Goal: Task Accomplishment & Management: Manage account settings

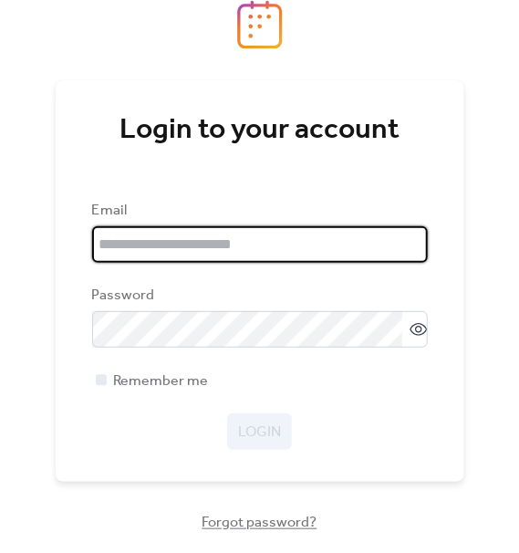
click at [144, 246] on input "email" at bounding box center [260, 244] width 336 height 37
type input "**********"
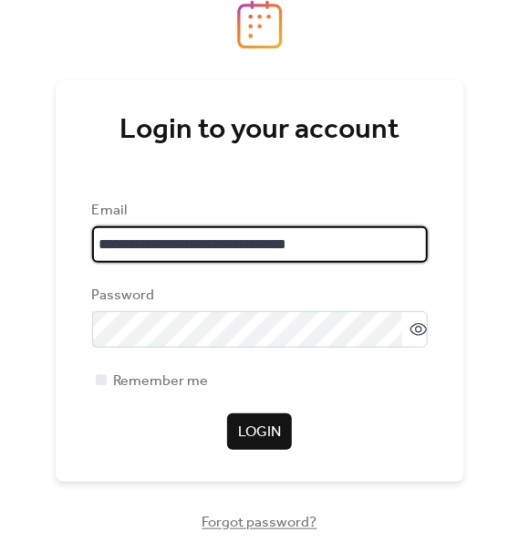
drag, startPoint x: 349, startPoint y: 249, endPoint x: -19, endPoint y: 241, distance: 367.9
click at [0, 241] on html "**********" at bounding box center [259, 276] width 519 height 553
type input "*"
type input "**********"
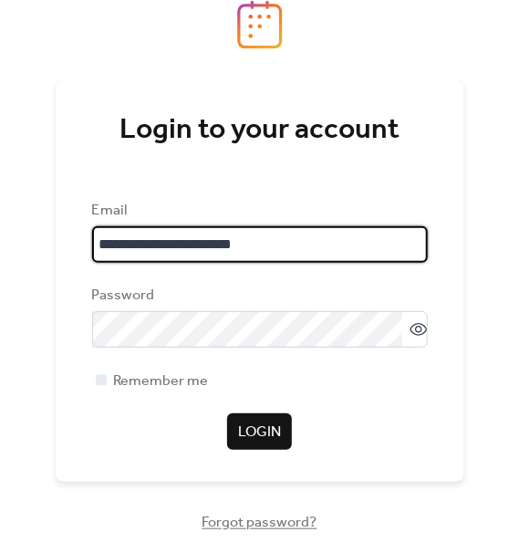
drag, startPoint x: 298, startPoint y: 238, endPoint x: -114, endPoint y: 266, distance: 412.6
click at [0, 266] on html "**********" at bounding box center [259, 276] width 519 height 553
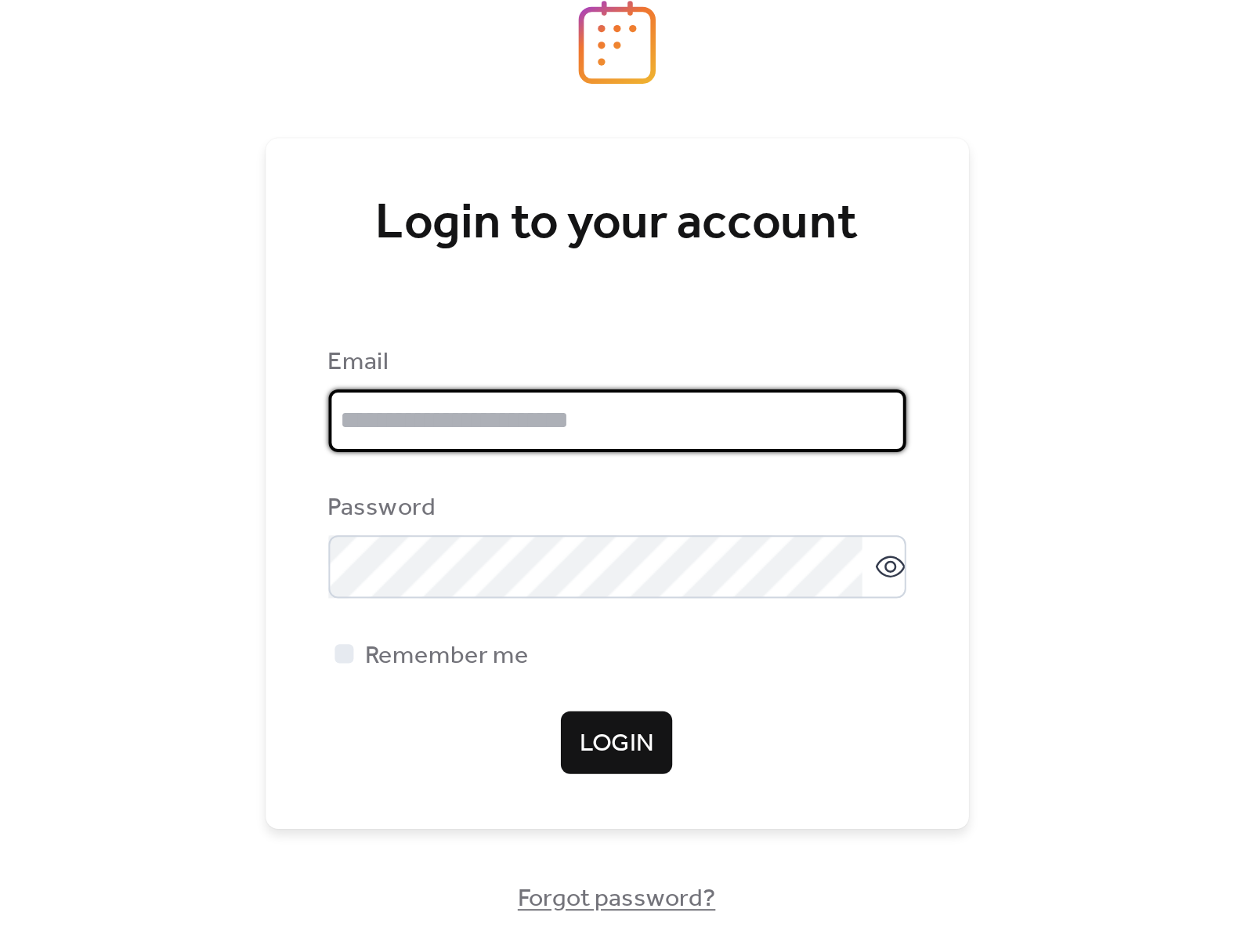
scroll to position [0, 0]
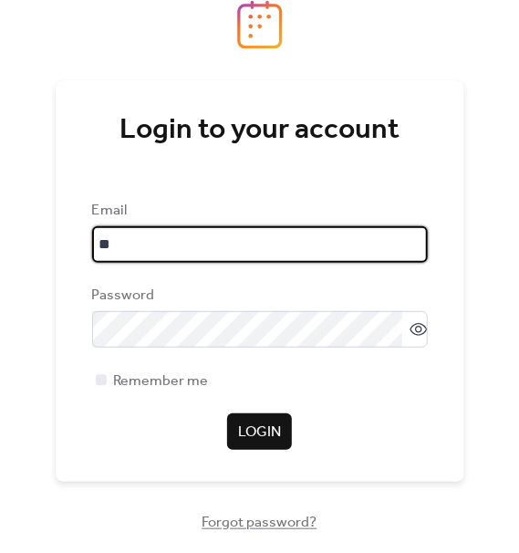
type input "**********"
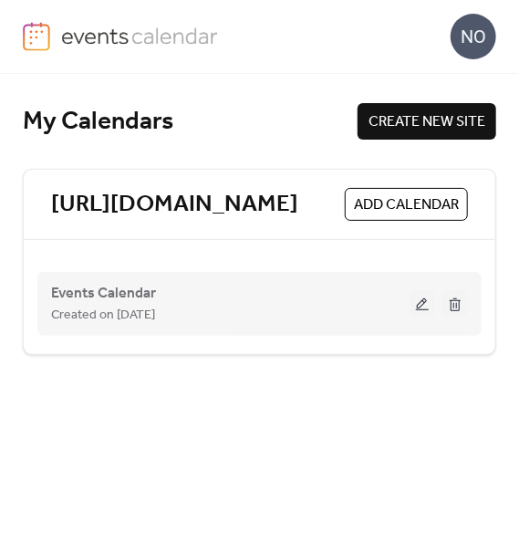
click at [419, 302] on button at bounding box center [423, 303] width 26 height 27
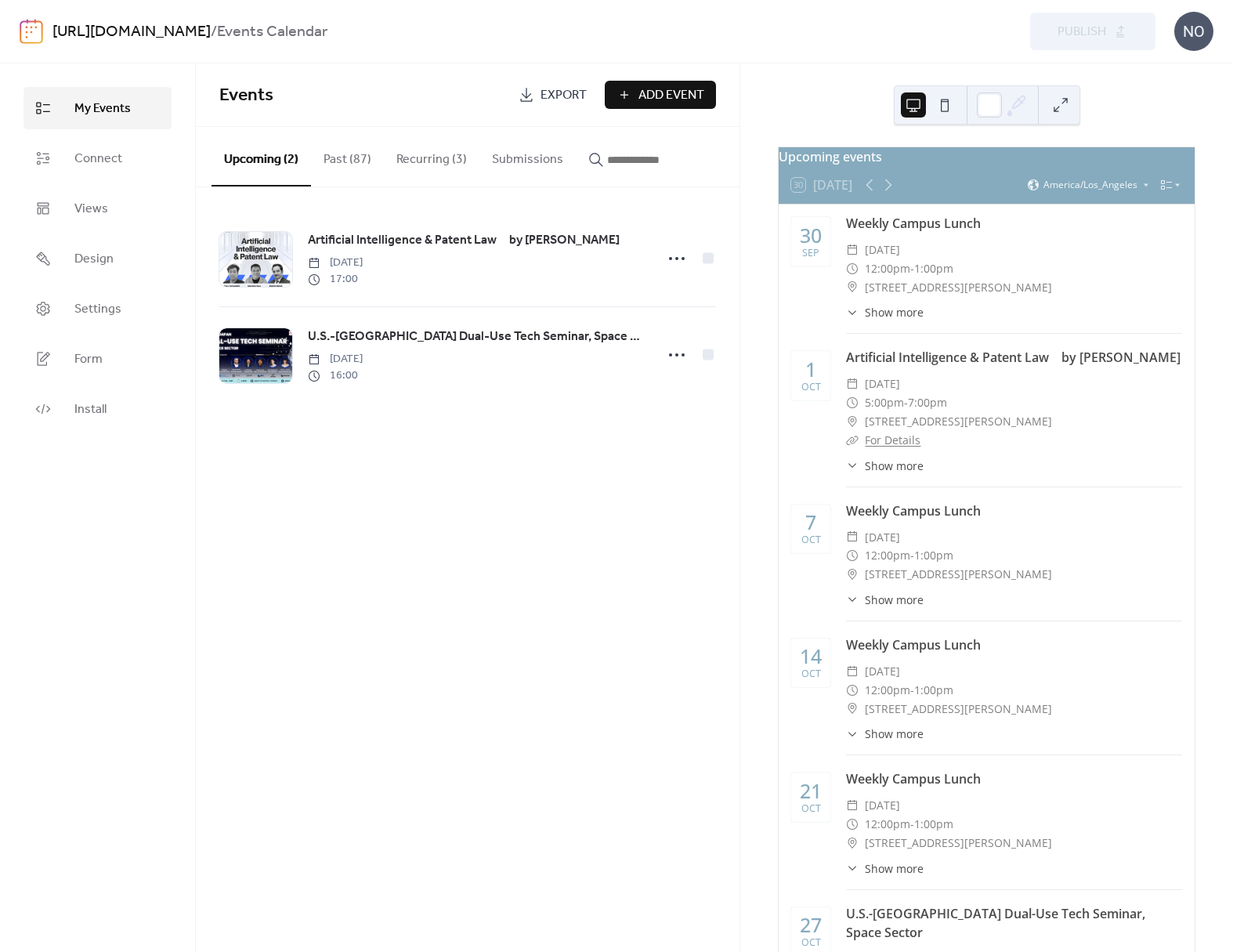
click at [331, 172] on button "Past (87)" at bounding box center [347, 156] width 73 height 58
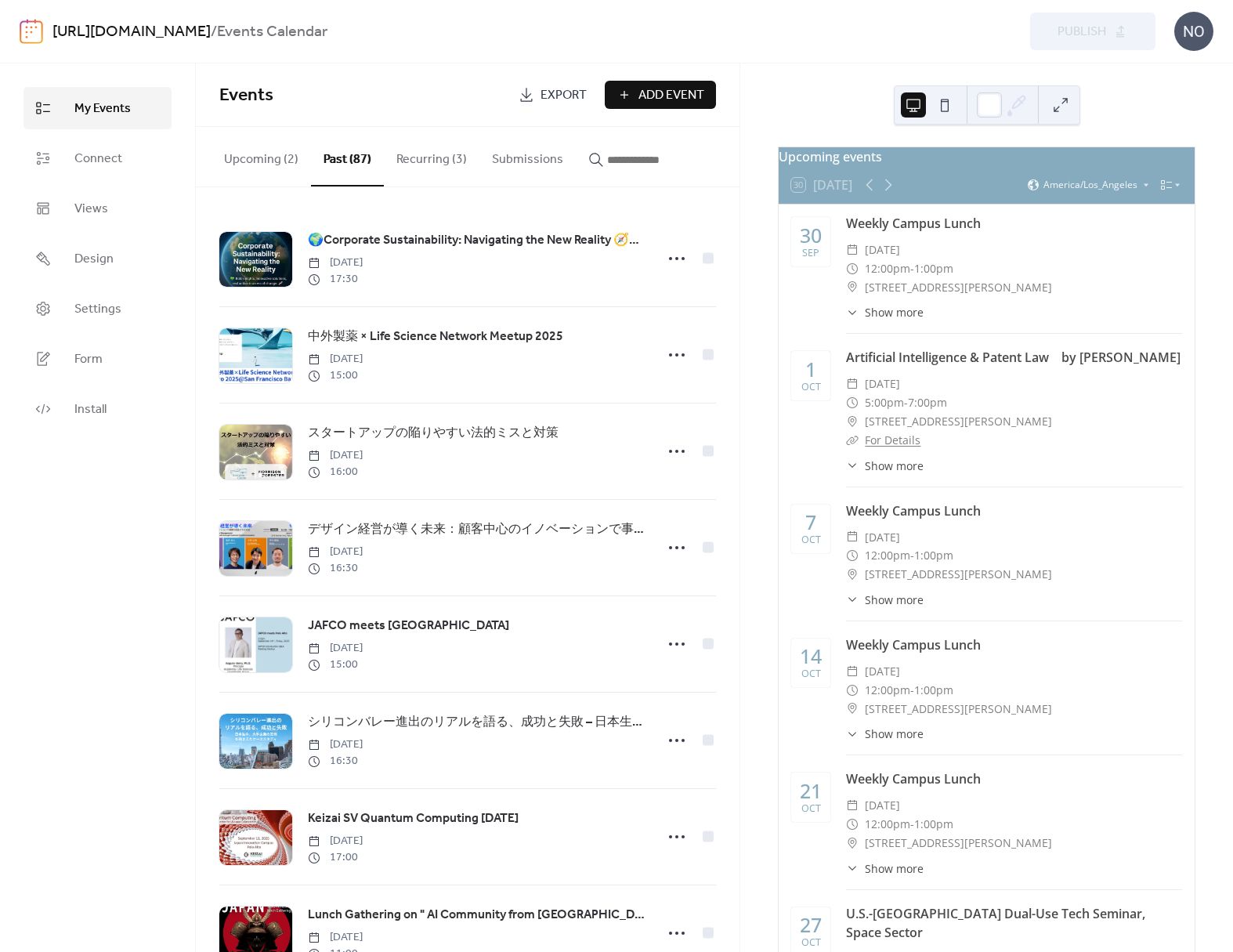
click at [282, 170] on button "Upcoming (2)" at bounding box center [261, 156] width 100 height 58
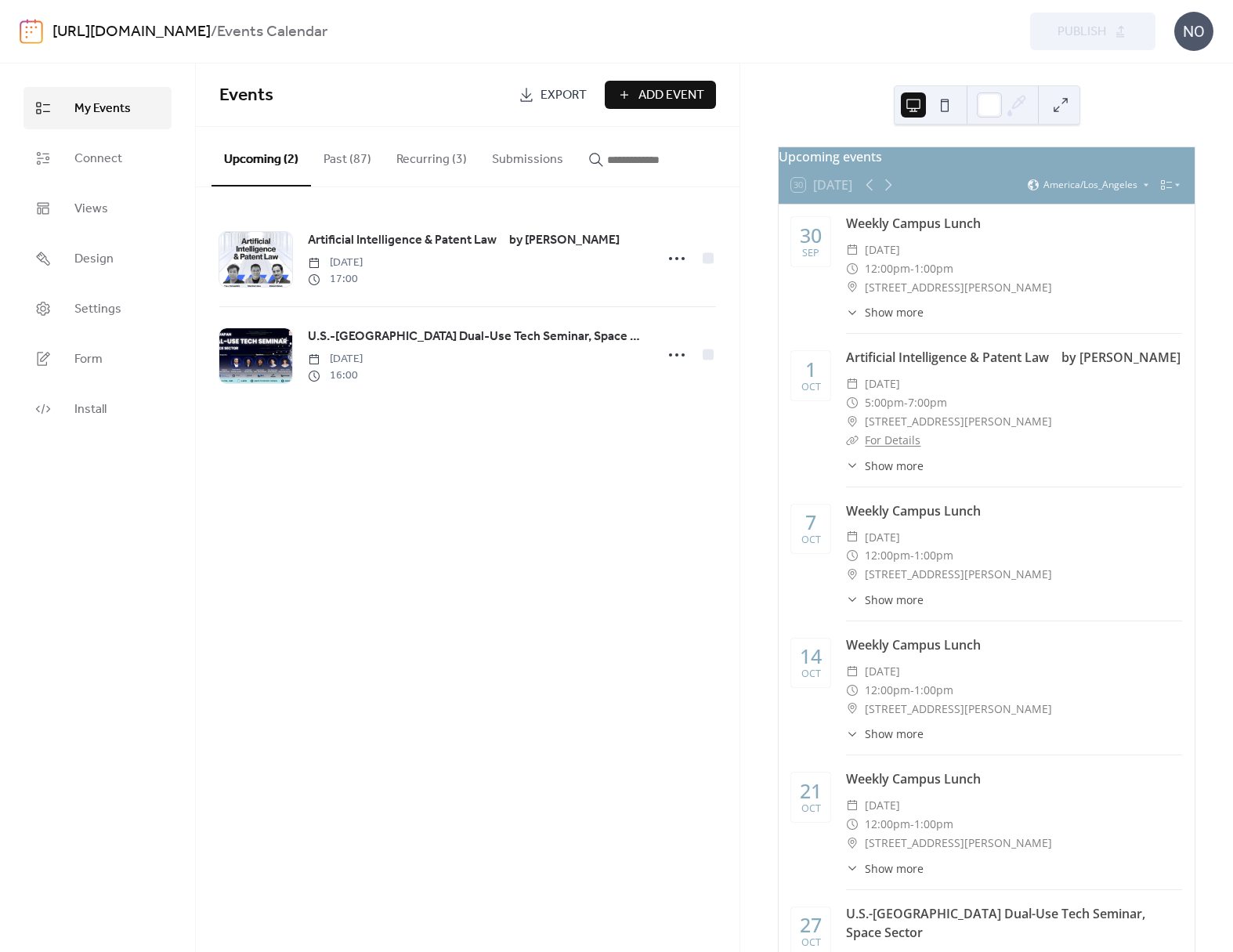
click at [386, 163] on button "Recurring (3)" at bounding box center [431, 156] width 95 height 58
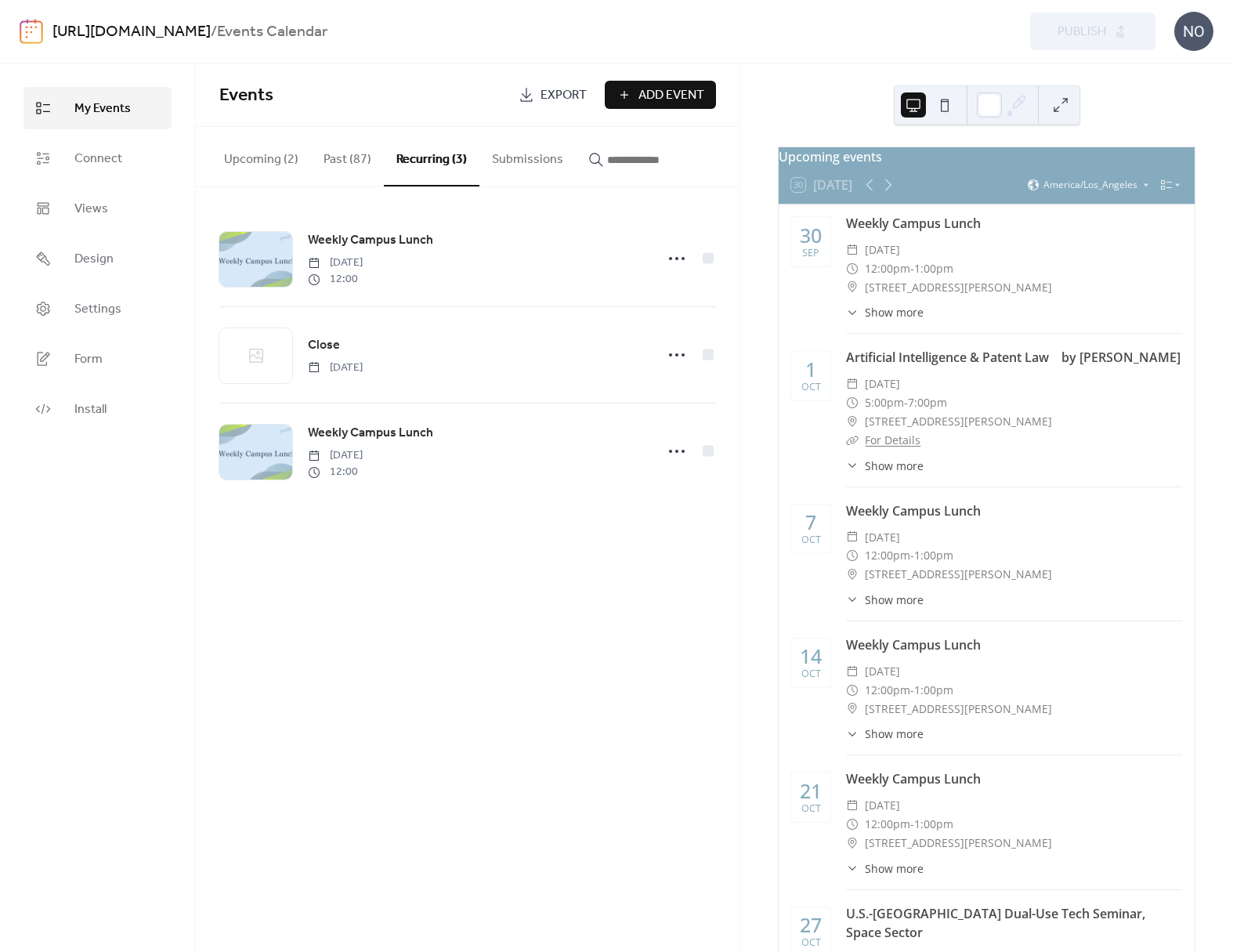
click at [274, 160] on button "Upcoming (2)" at bounding box center [261, 156] width 100 height 58
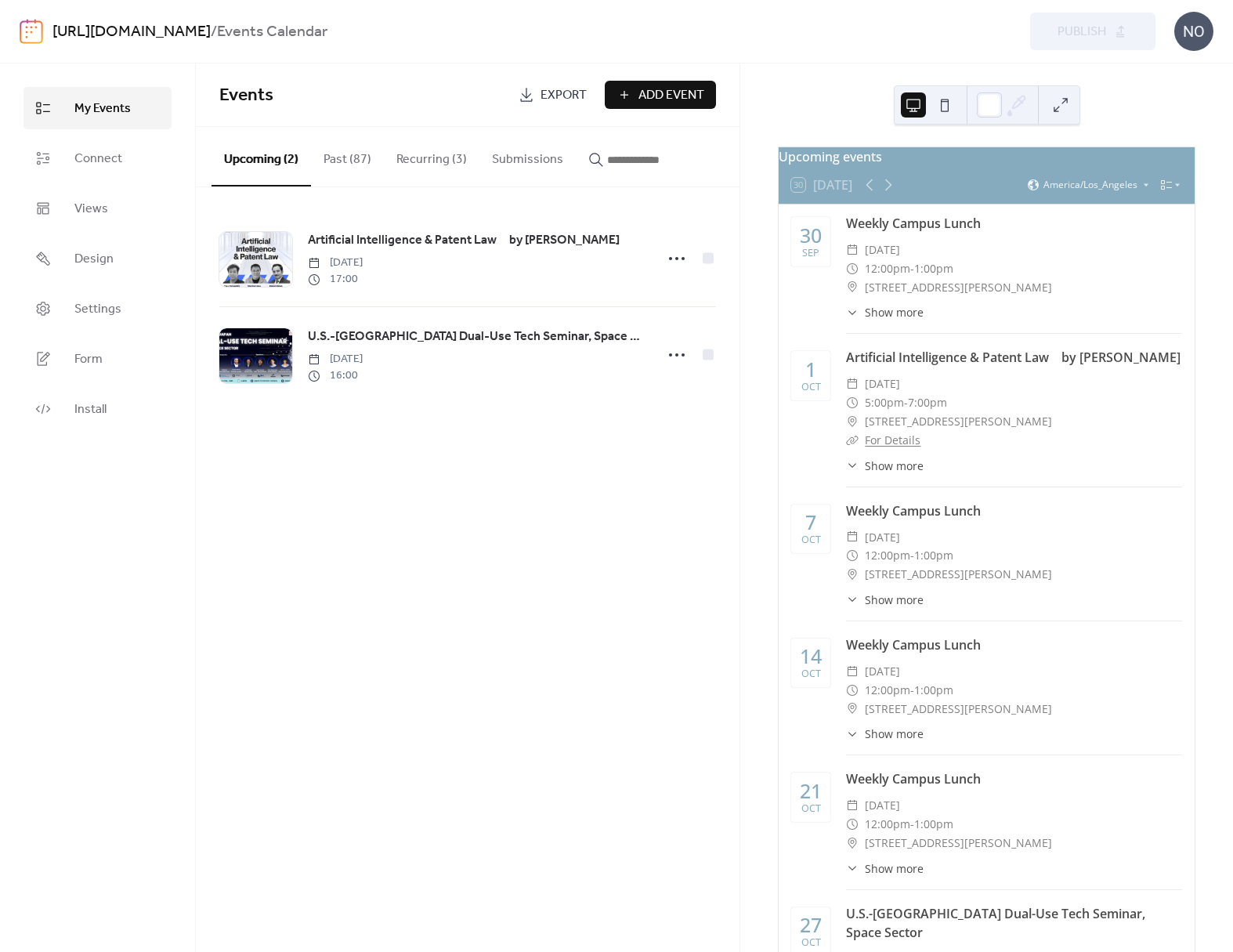
click at [445, 474] on div "Weekly Campus Lunch" at bounding box center [1015, 511] width 337 height 19
click at [436, 164] on button "Recurring (3)" at bounding box center [431, 156] width 95 height 58
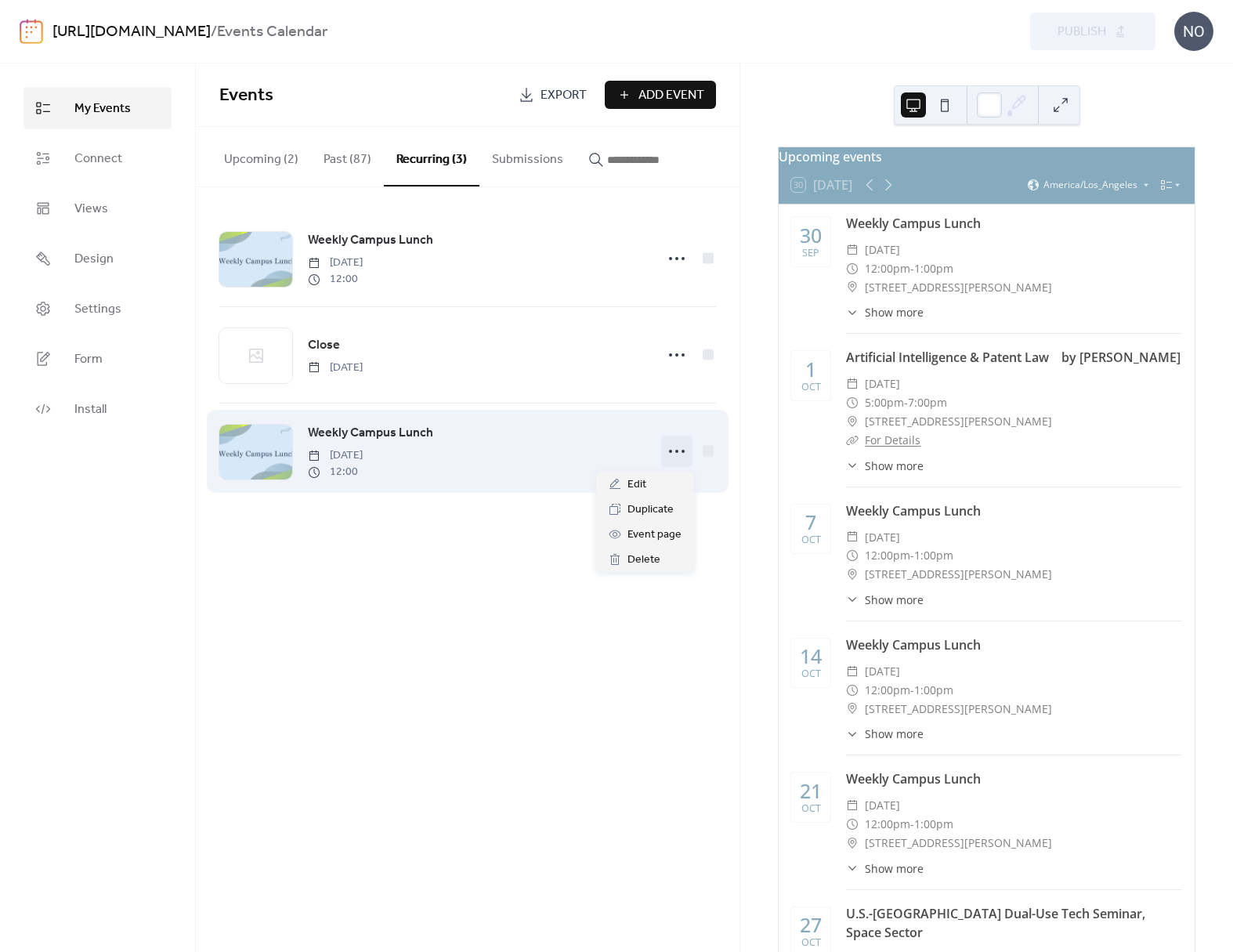
click at [445, 458] on icon at bounding box center [677, 451] width 25 height 25
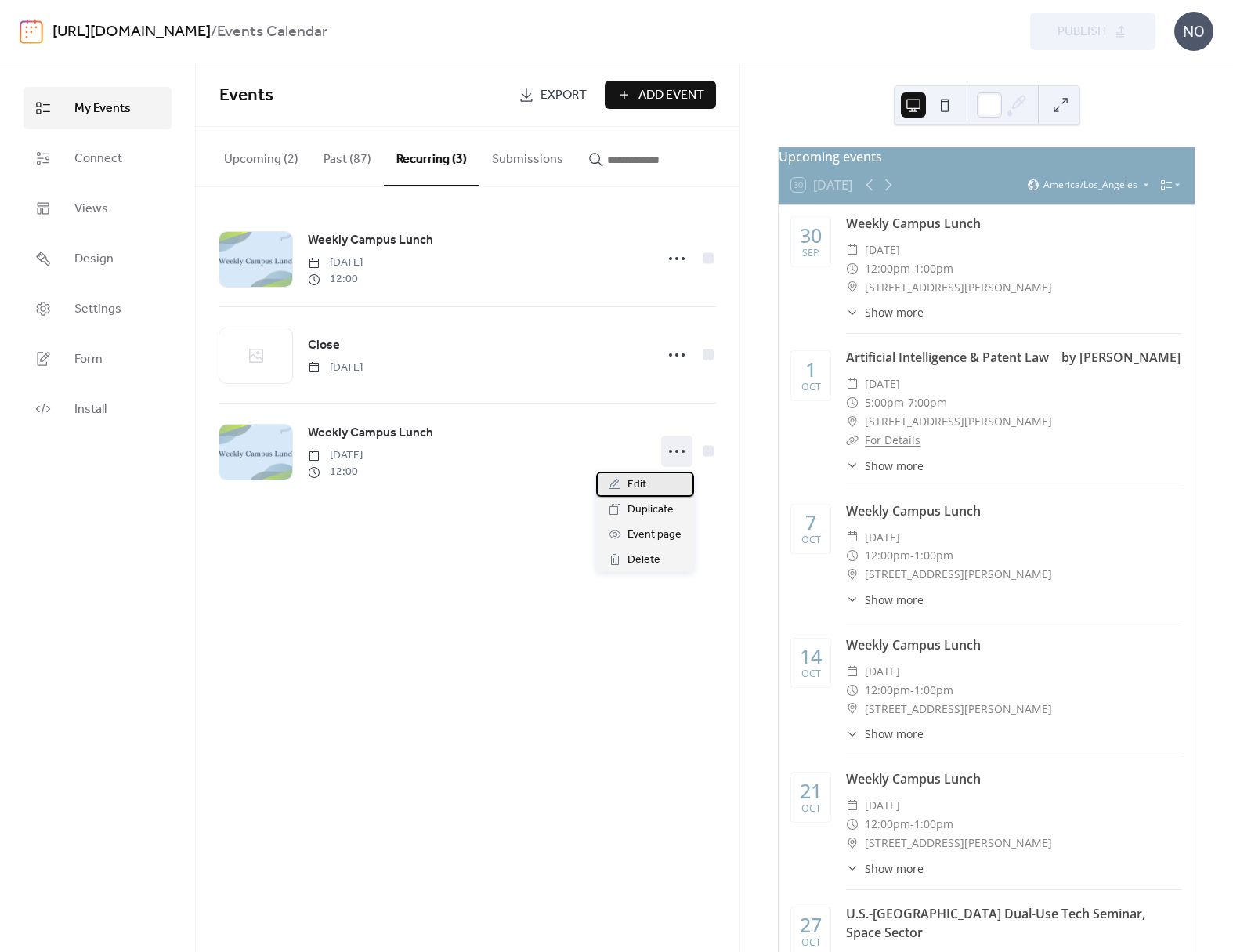
click at [445, 474] on span "Edit" at bounding box center [637, 485] width 19 height 19
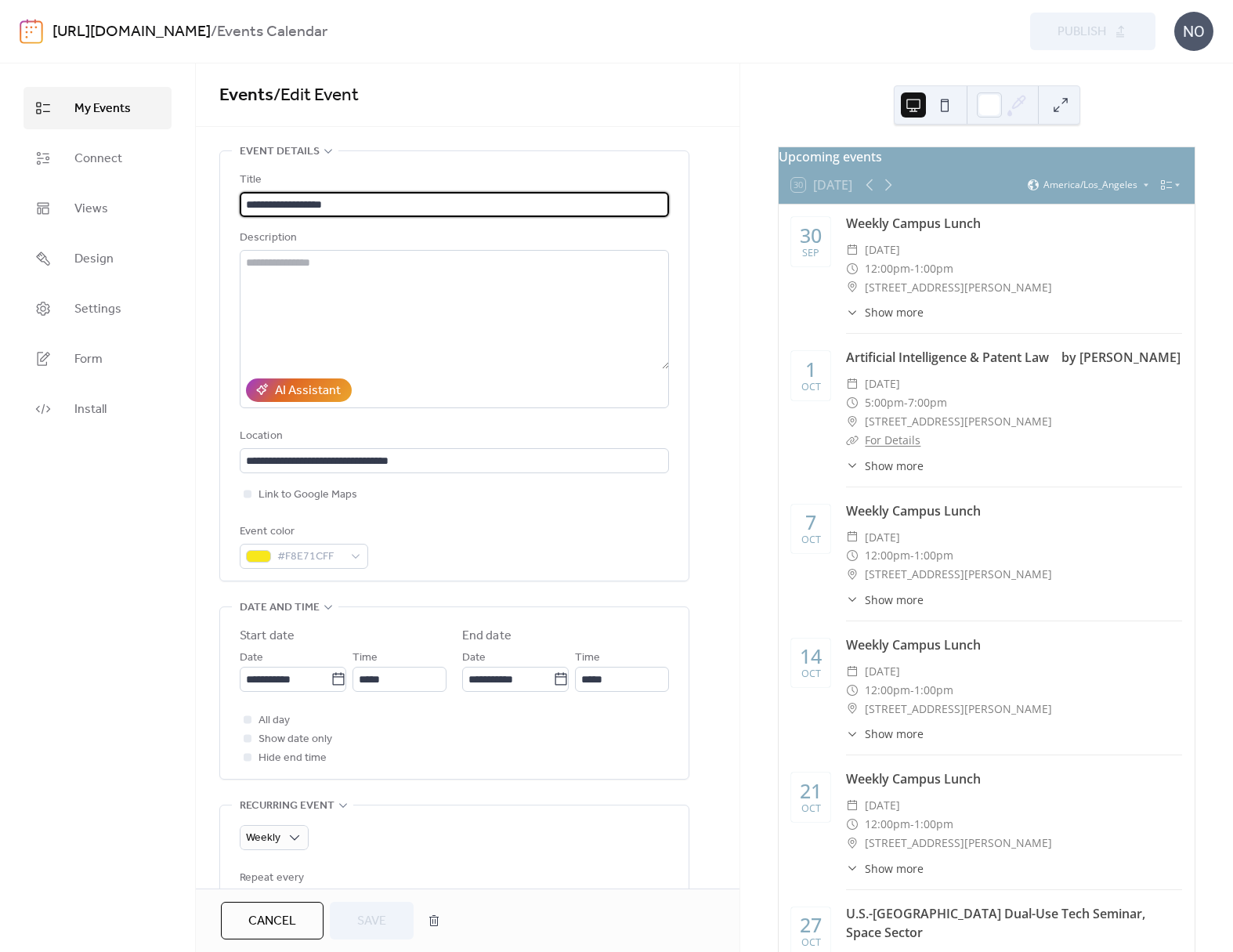
click at [116, 117] on span "My Events" at bounding box center [103, 109] width 57 height 19
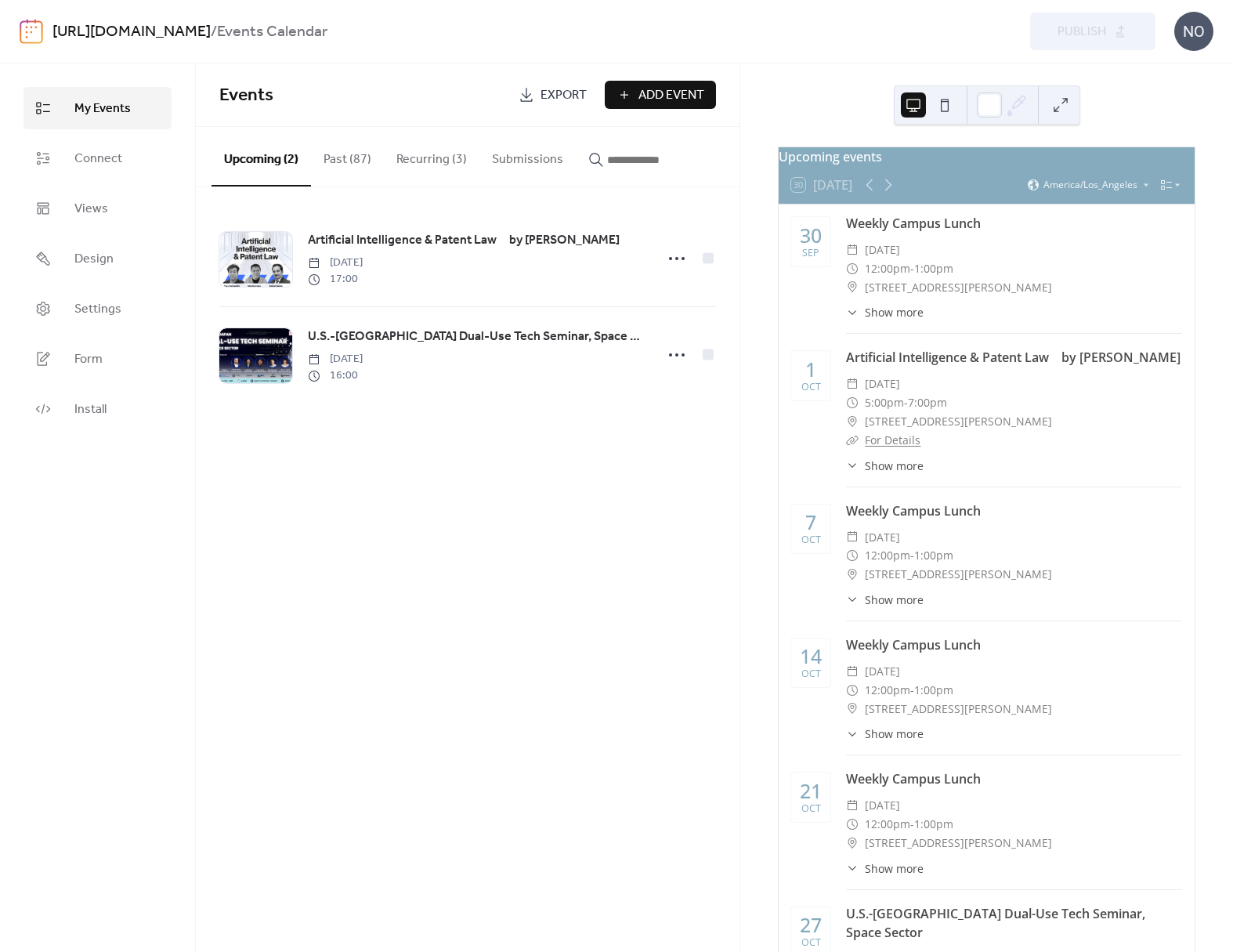
click at [445, 173] on button "Recurring (3)" at bounding box center [431, 156] width 95 height 58
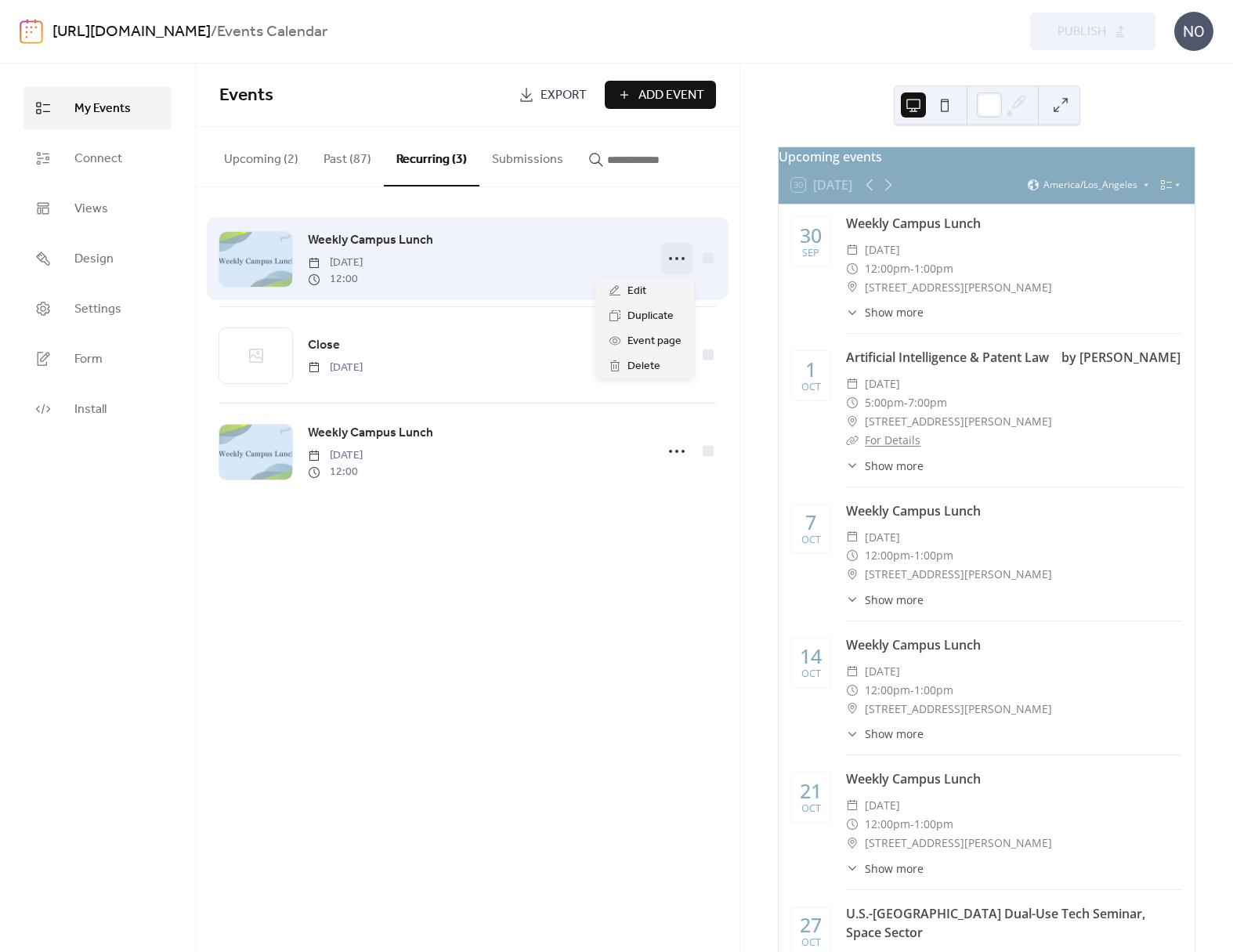
click at [445, 269] on icon at bounding box center [677, 258] width 25 height 25
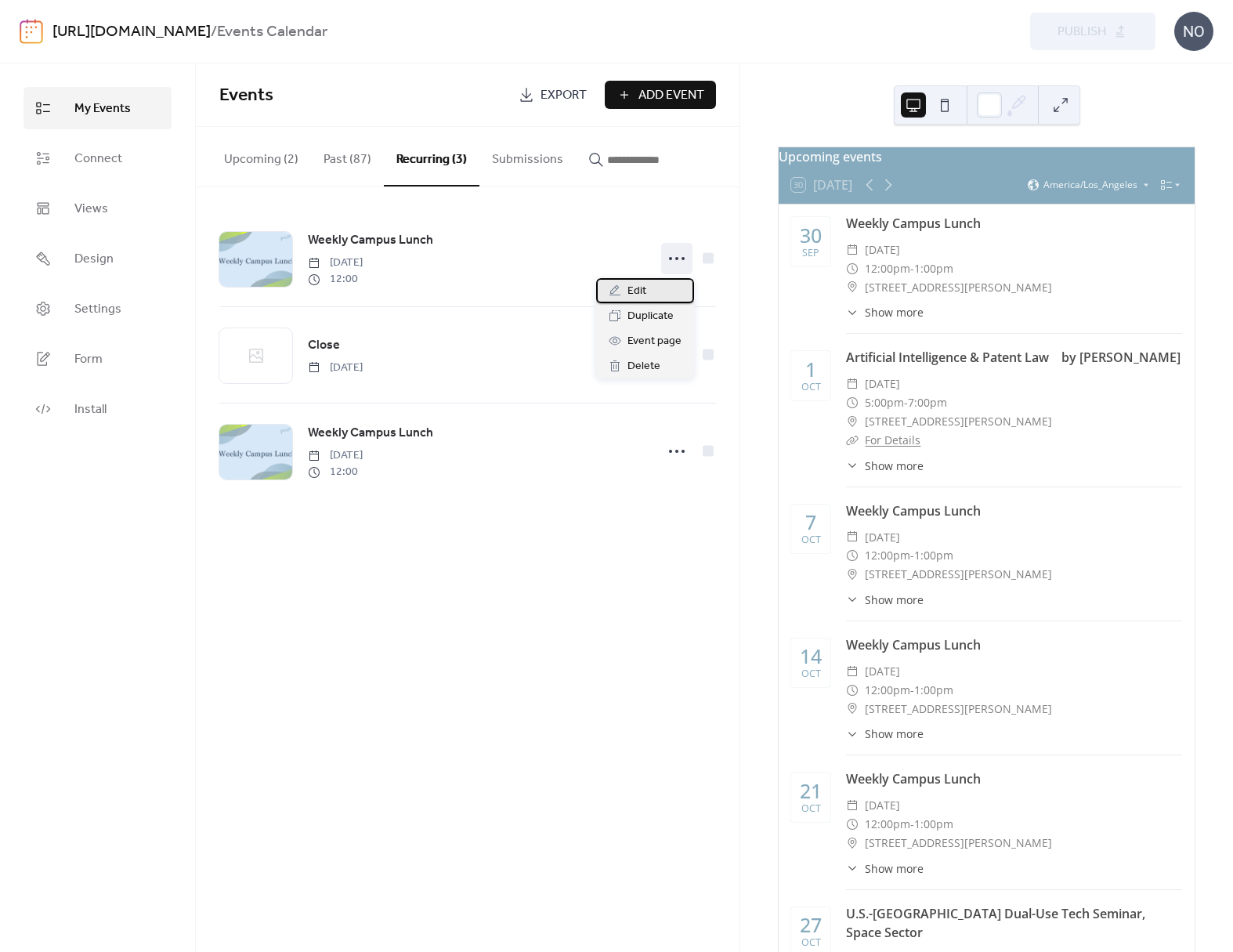
click at [445, 290] on div "Edit" at bounding box center [646, 290] width 98 height 25
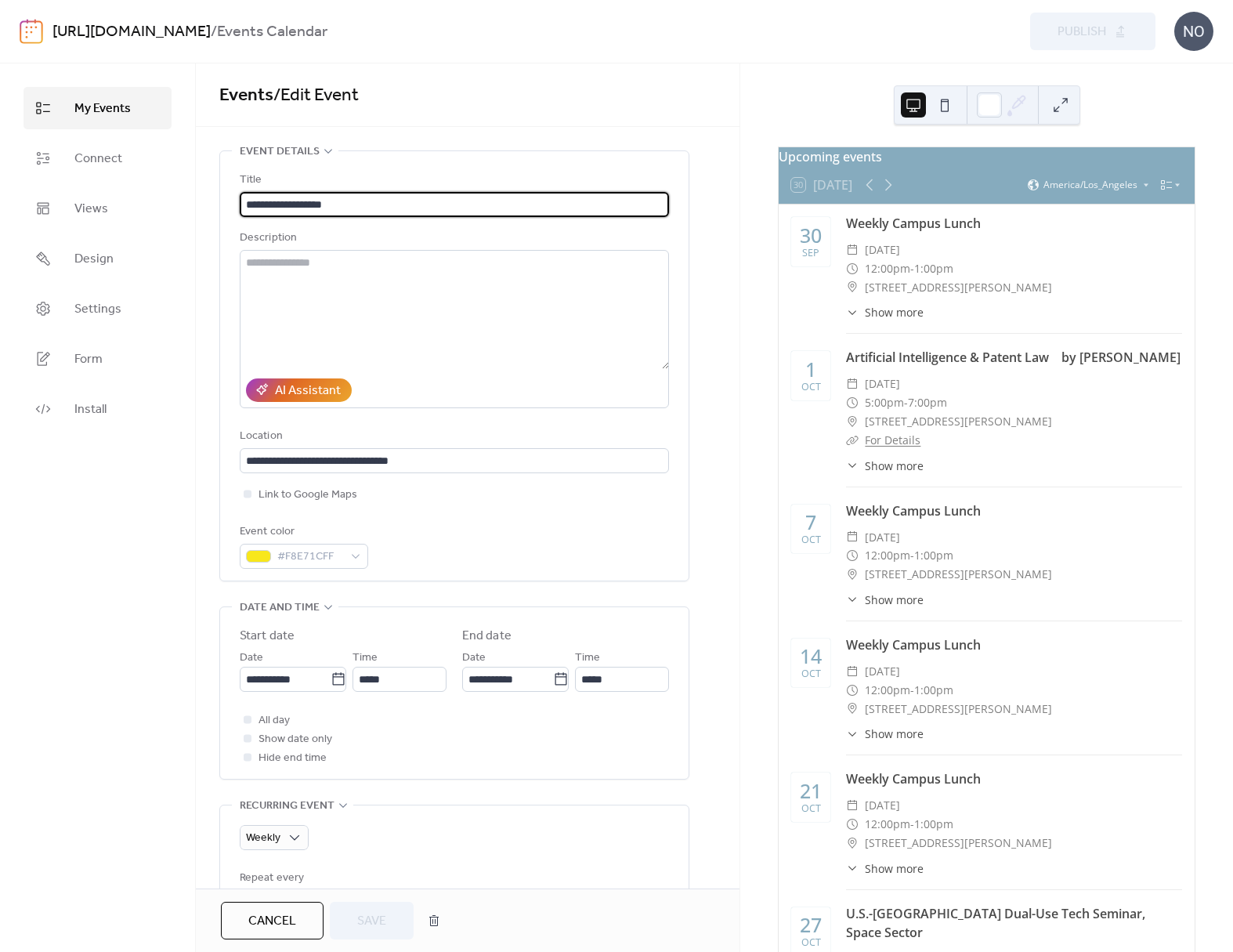
type input "**********"
click at [112, 114] on span "My Events" at bounding box center [103, 109] width 57 height 19
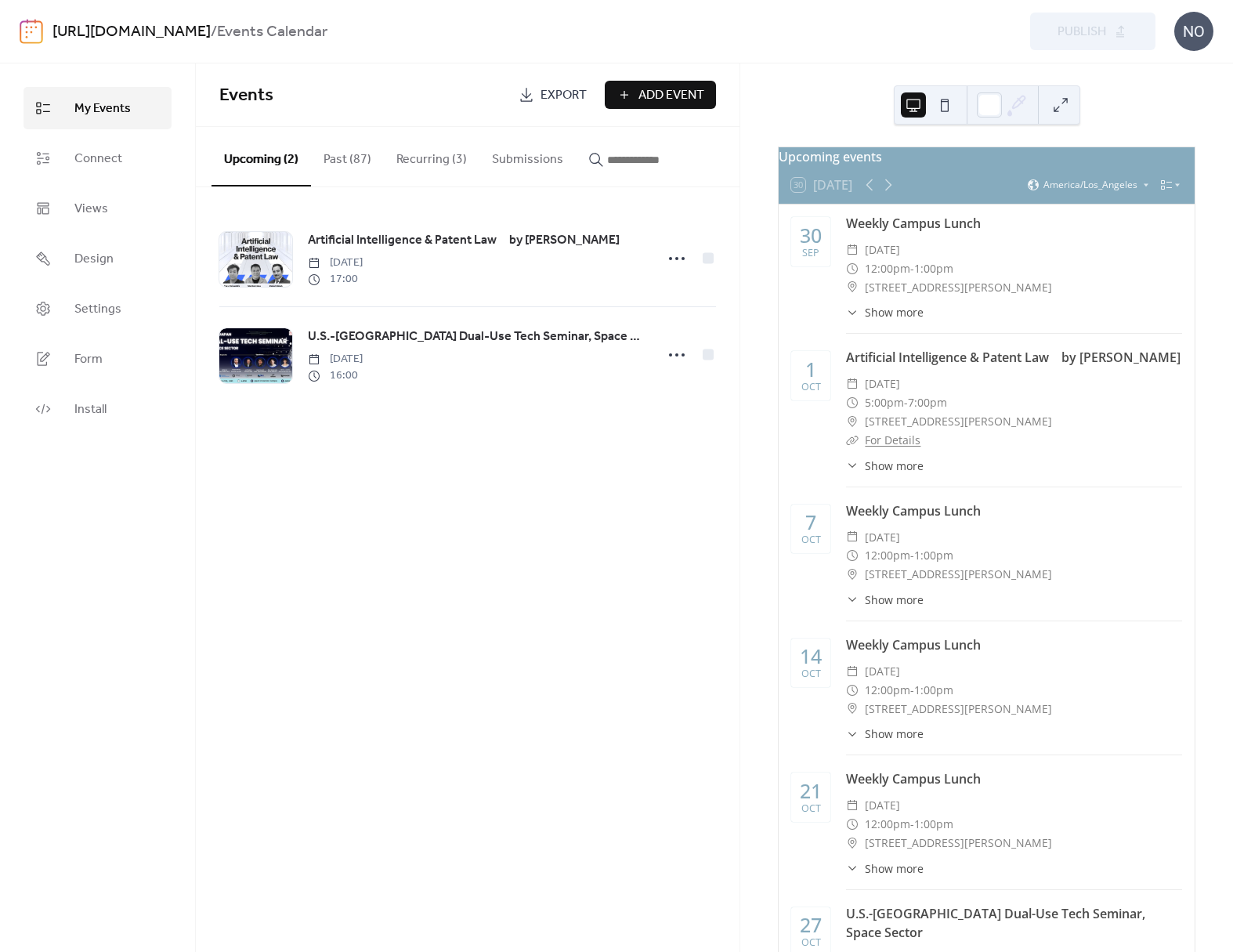
click at [424, 157] on button "Recurring (3)" at bounding box center [431, 156] width 95 height 58
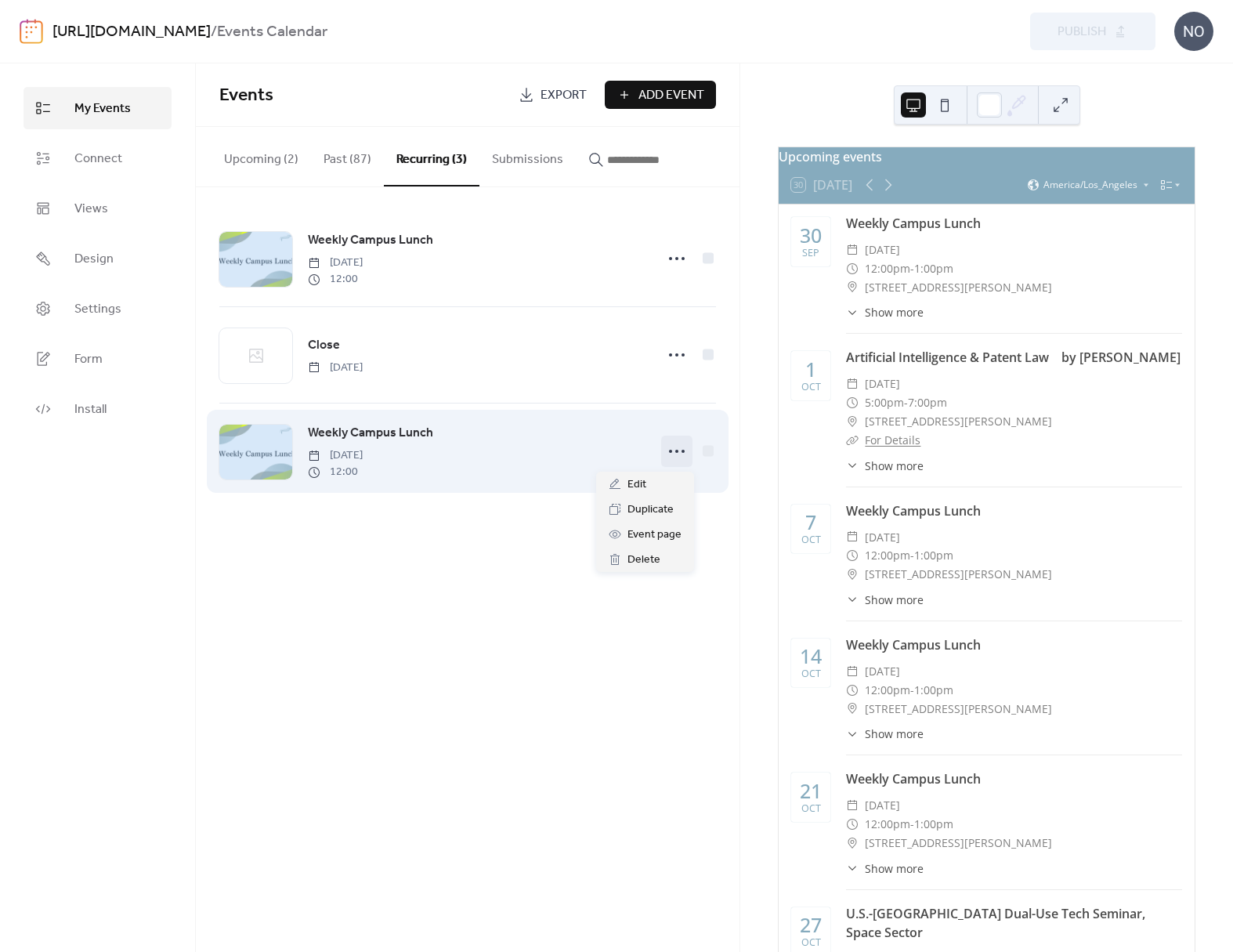
click at [445, 450] on div at bounding box center [677, 451] width 32 height 32
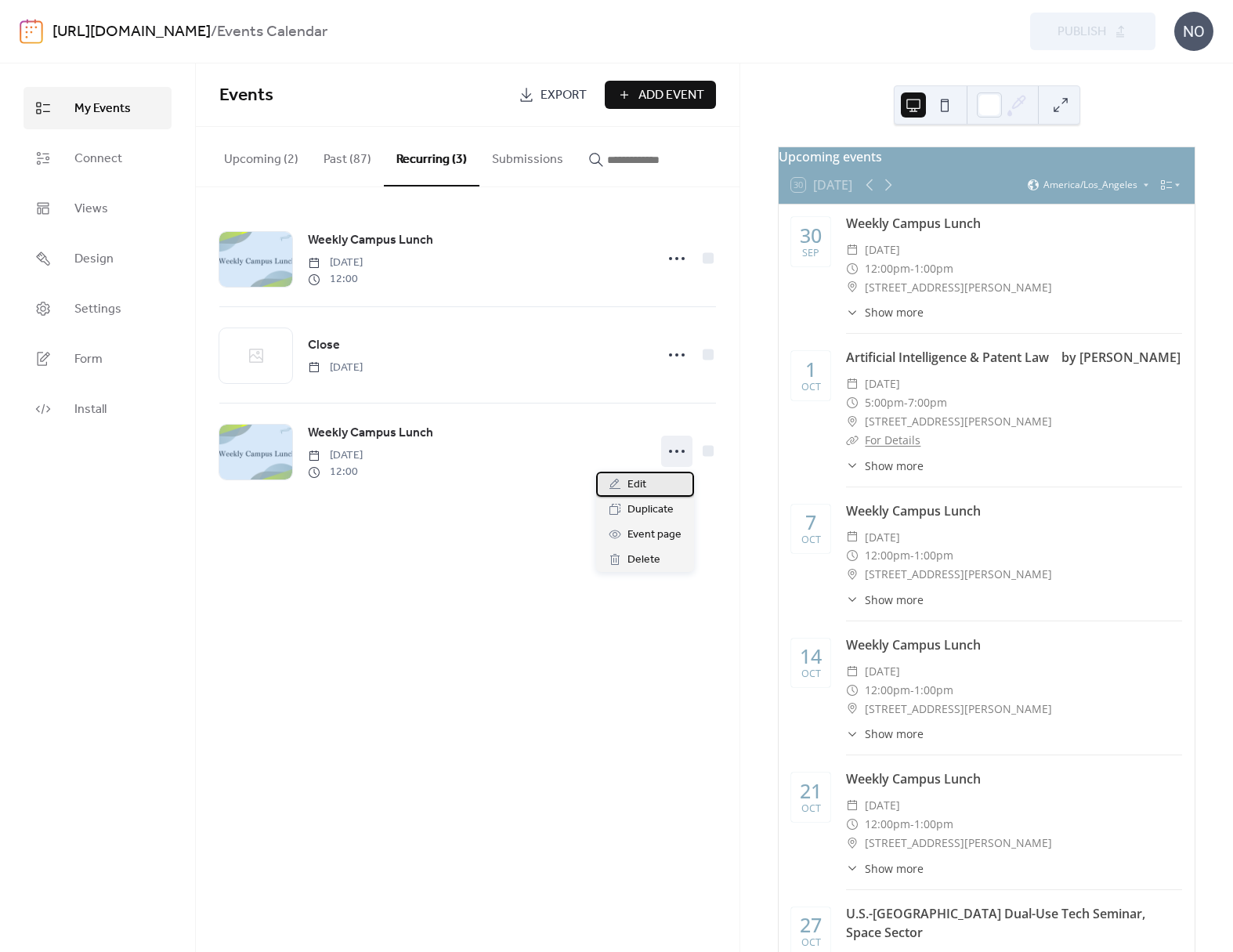
click at [445, 474] on div "Edit" at bounding box center [646, 483] width 98 height 25
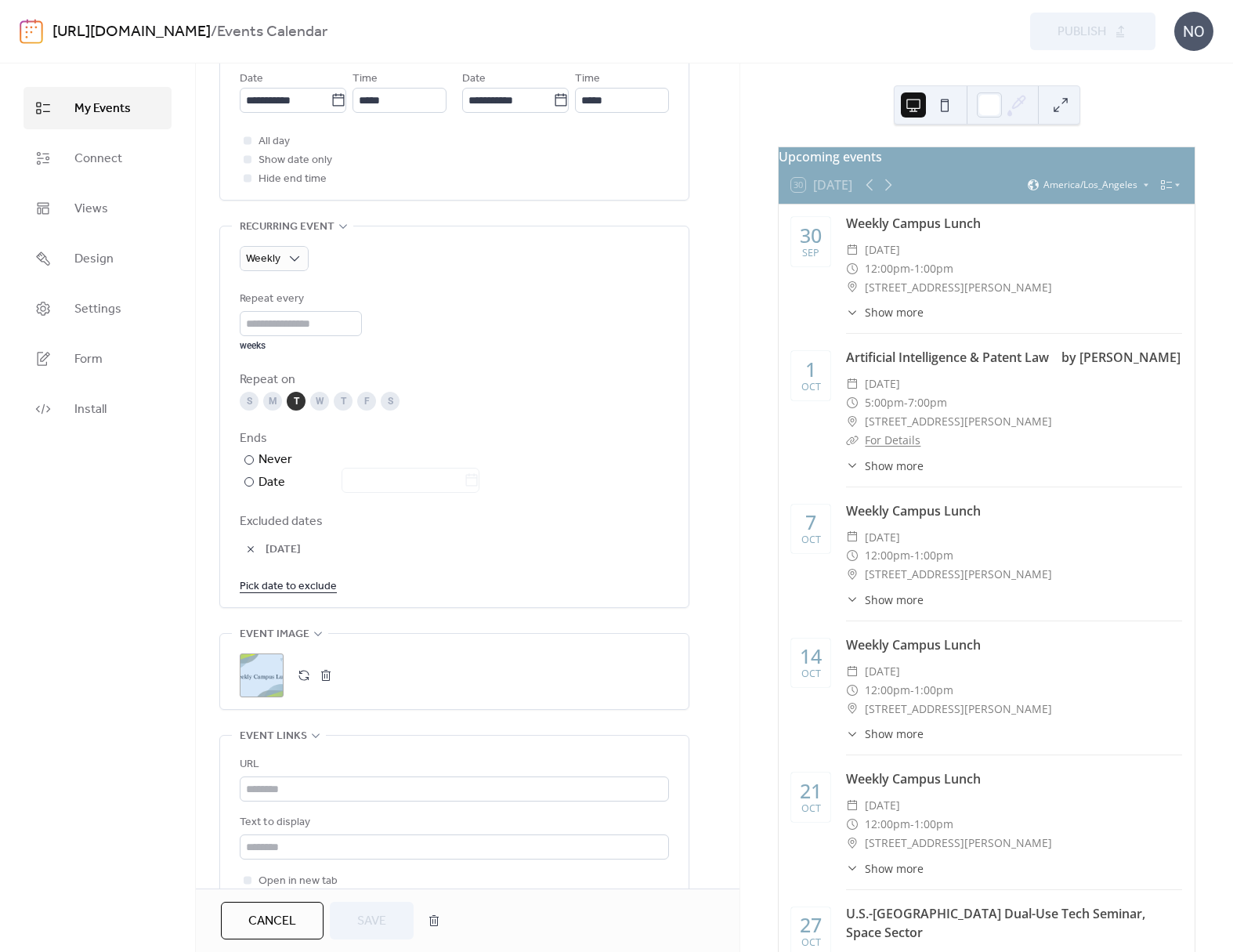
scroll to position [579, 0]
click at [279, 474] on div "Date" at bounding box center [368, 483] width 221 height 21
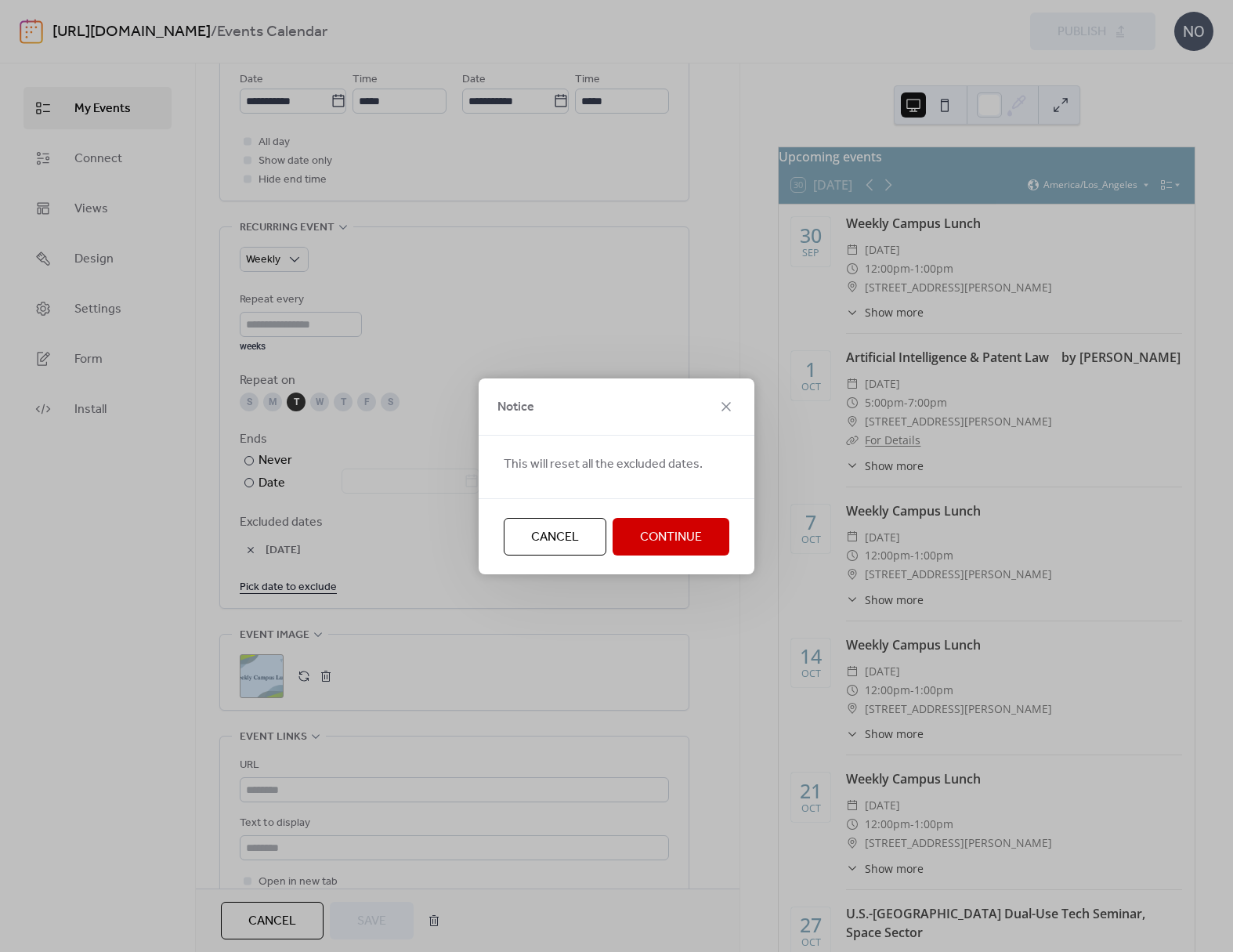
click at [445, 474] on span "Continue" at bounding box center [671, 537] width 62 height 19
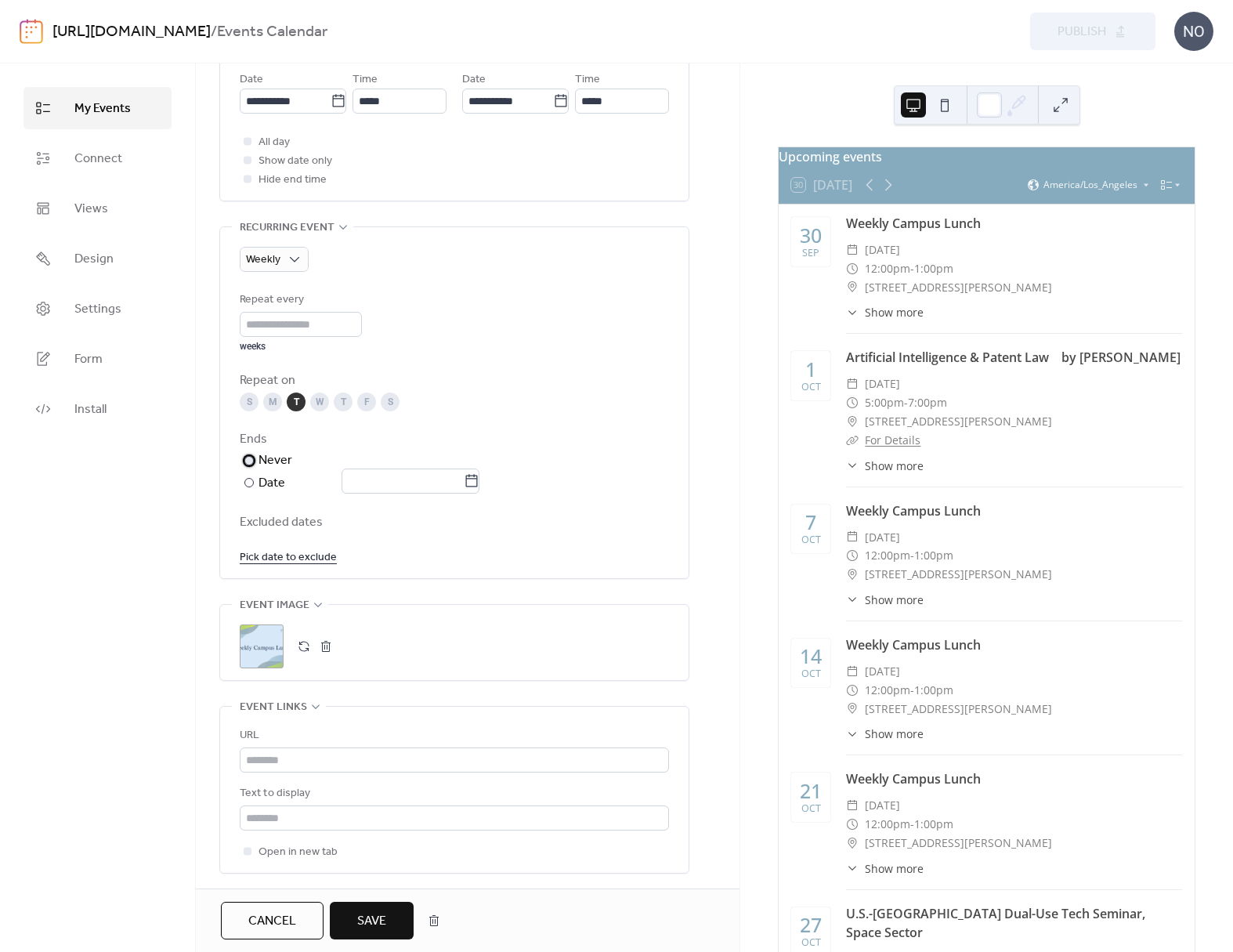
click at [428, 464] on label "​ Never" at bounding box center [361, 461] width 243 height 19
click at [424, 474] on div at bounding box center [401, 482] width 157 height 22
click at [445, 474] on icon at bounding box center [471, 481] width 15 height 15
click at [445, 474] on input "text" at bounding box center [403, 481] width 122 height 25
click at [445, 474] on span "›" at bounding box center [500, 519] width 23 height 32
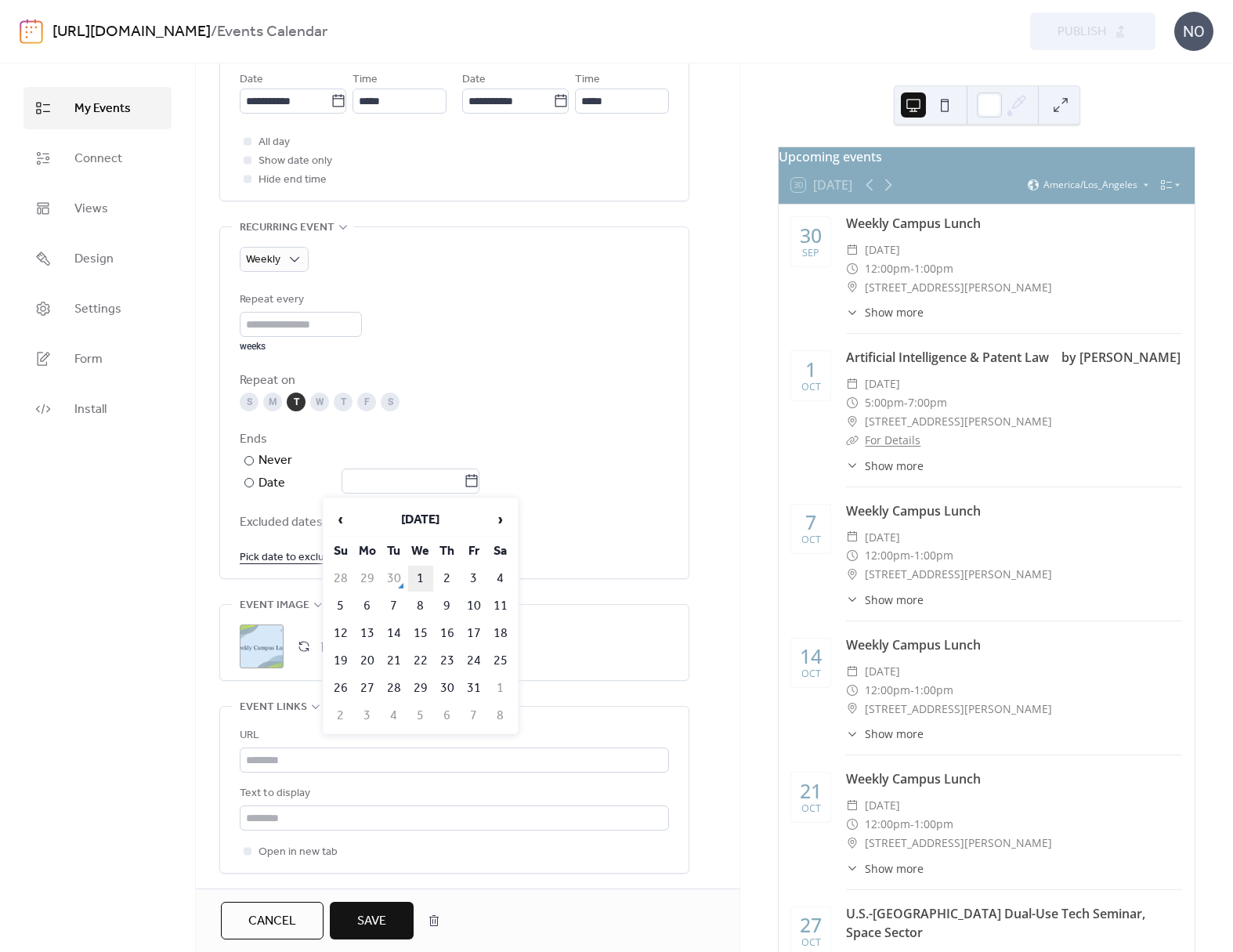
click at [412, 474] on td "1" at bounding box center [420, 579] width 25 height 26
type input "**********"
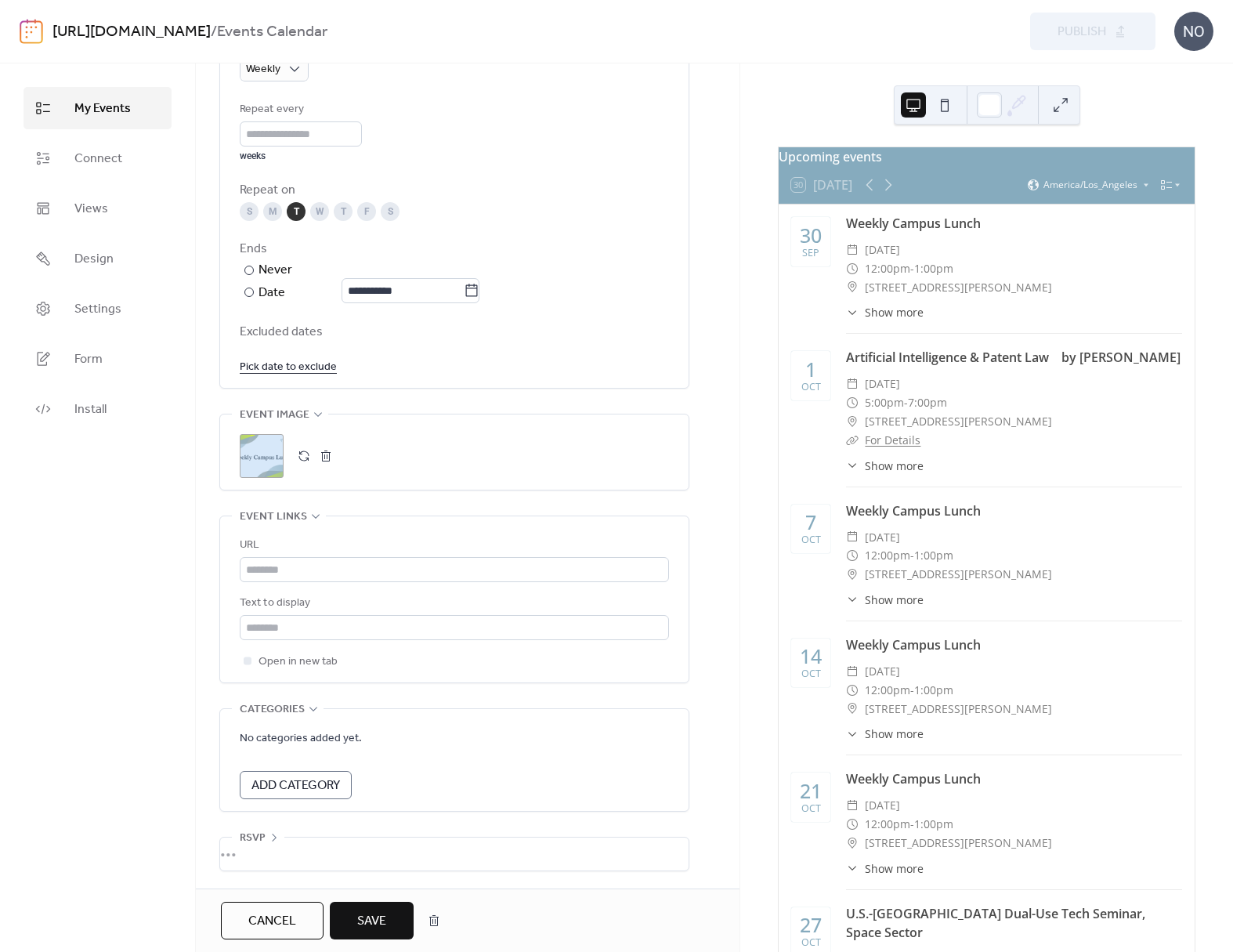
click at [378, 474] on span "Save" at bounding box center [372, 921] width 29 height 19
